Goal: Task Accomplishment & Management: Manage account settings

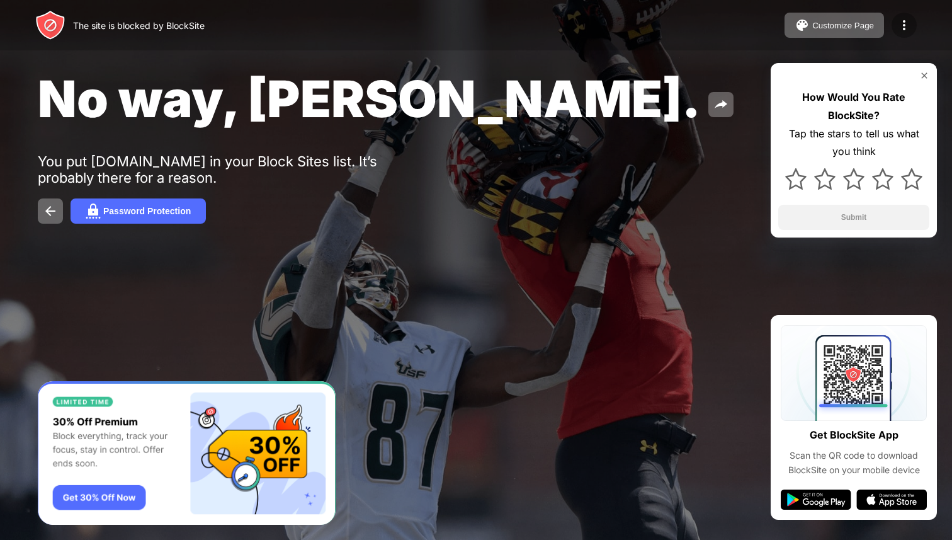
click at [911, 18] on img at bounding box center [904, 25] width 15 height 15
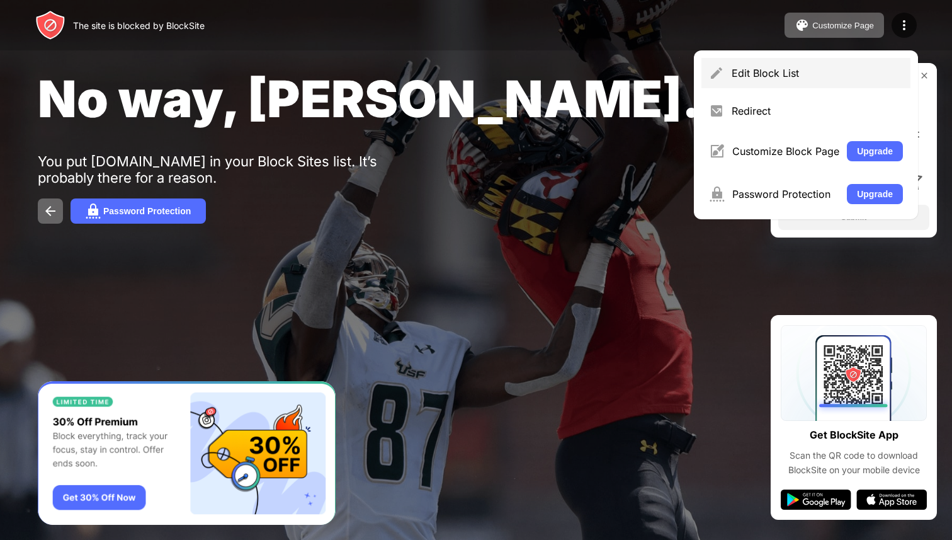
click at [795, 72] on div "Edit Block List" at bounding box center [817, 73] width 171 height 13
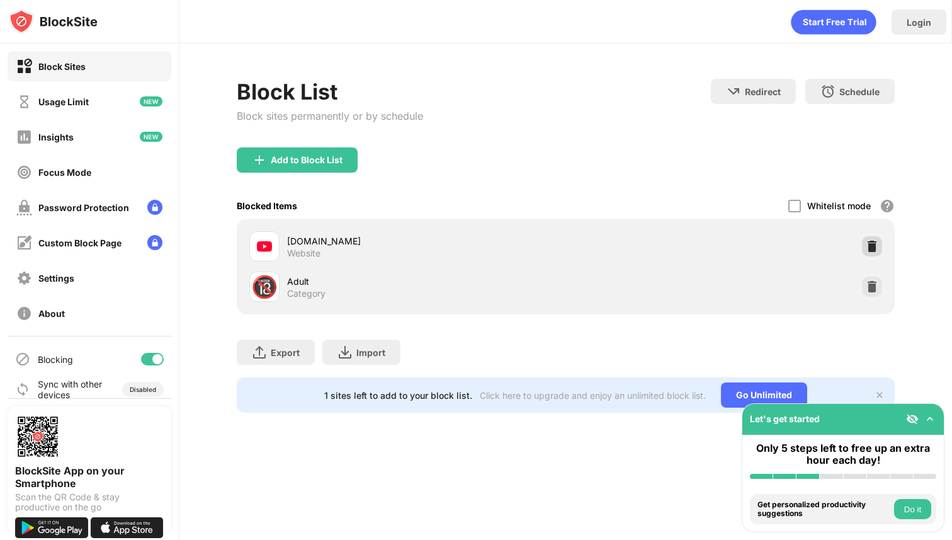
click at [873, 246] on img at bounding box center [872, 246] width 13 height 13
